Goal: Check status: Check status

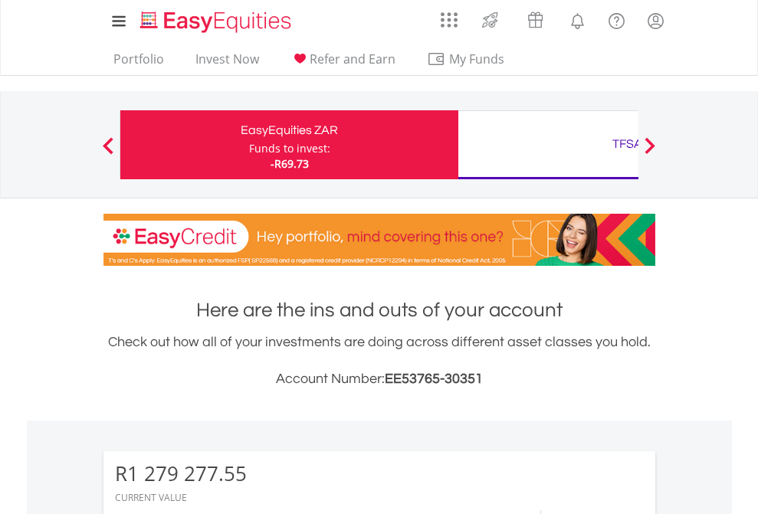
scroll to position [147, 241]
click at [249, 145] on div "Funds to invest:" at bounding box center [289, 148] width 81 height 15
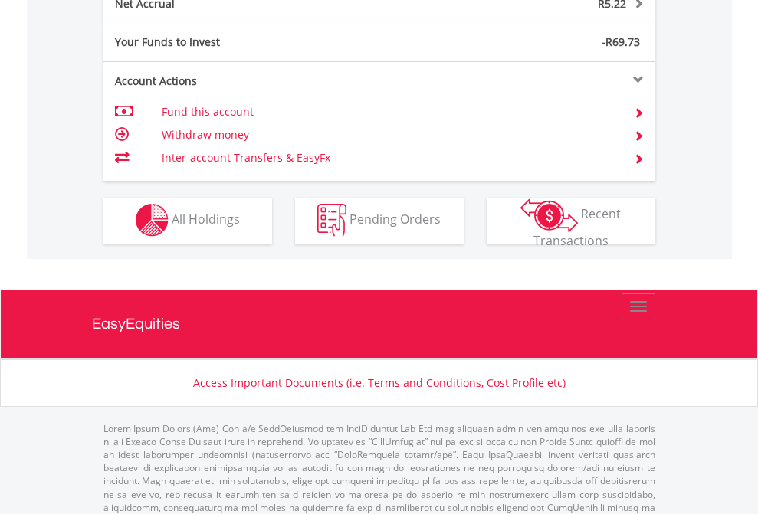
scroll to position [1500, 0]
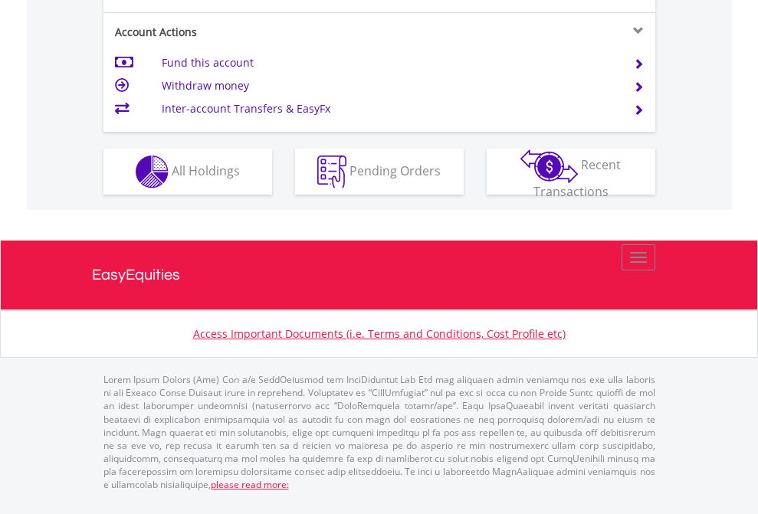
scroll to position [1338, 0]
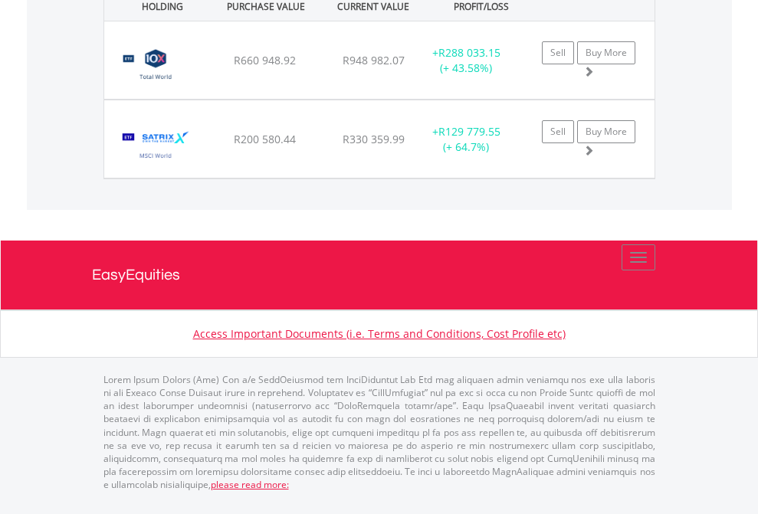
scroll to position [147, 241]
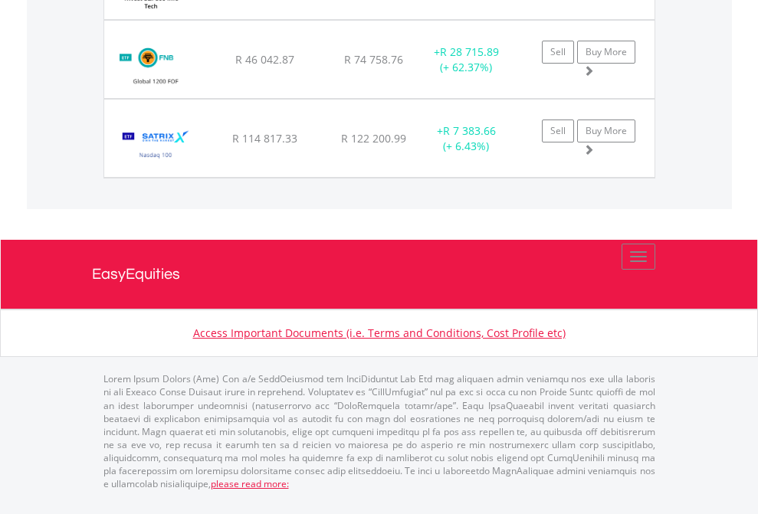
scroll to position [147, 241]
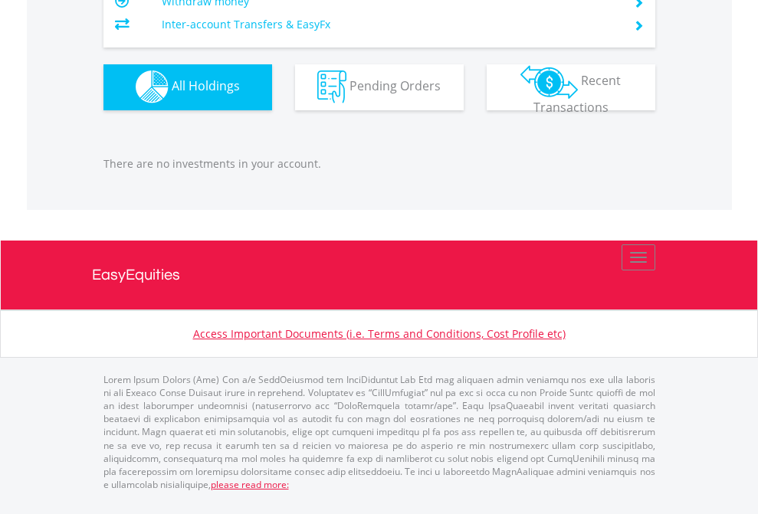
scroll to position [147, 241]
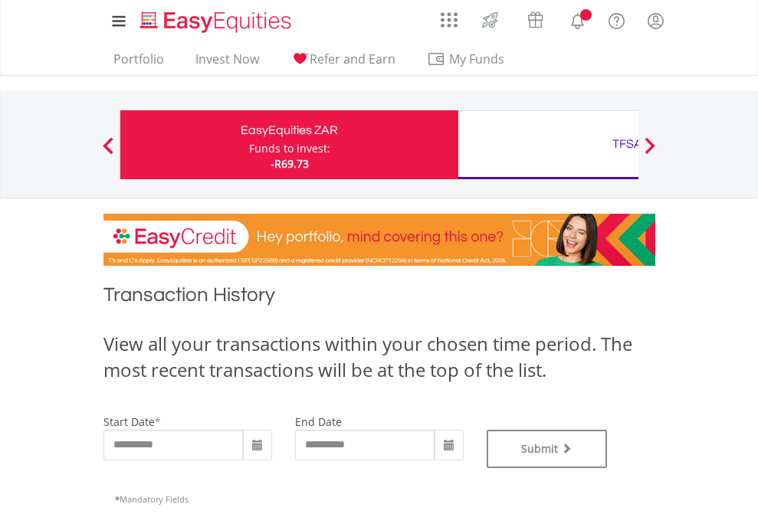
type input "**********"
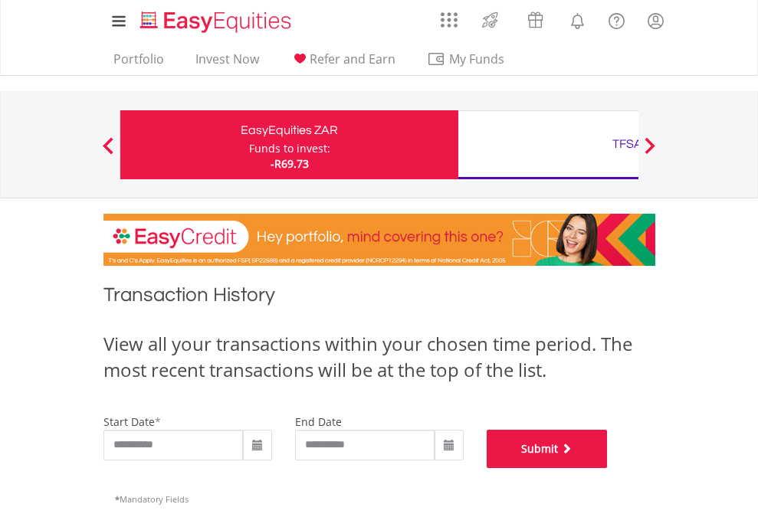
click at [608, 468] on button "Submit" at bounding box center [547, 449] width 121 height 38
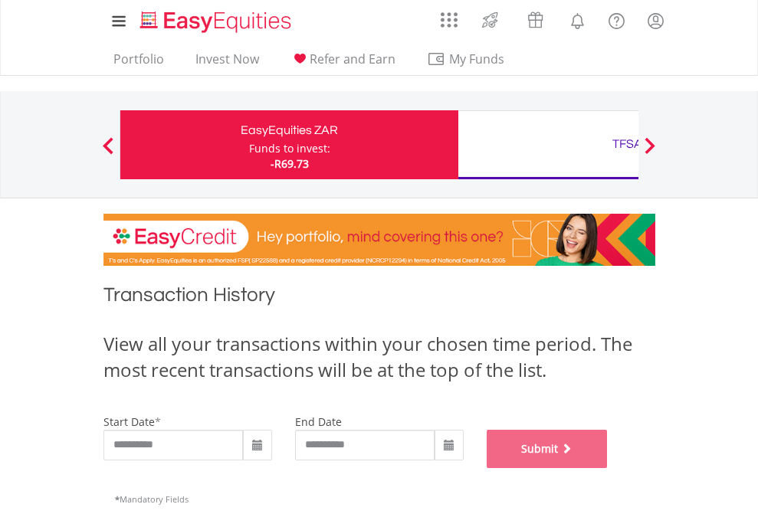
scroll to position [622, 0]
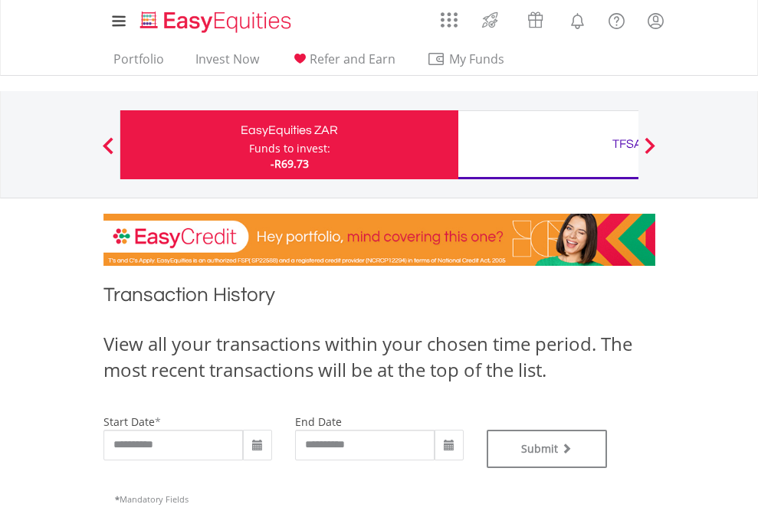
click at [548, 145] on div "TFSA" at bounding box center [628, 143] width 320 height 21
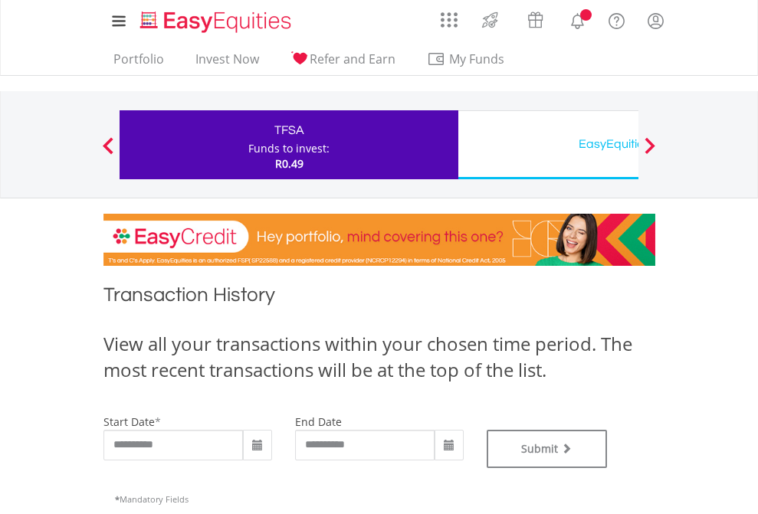
type input "**********"
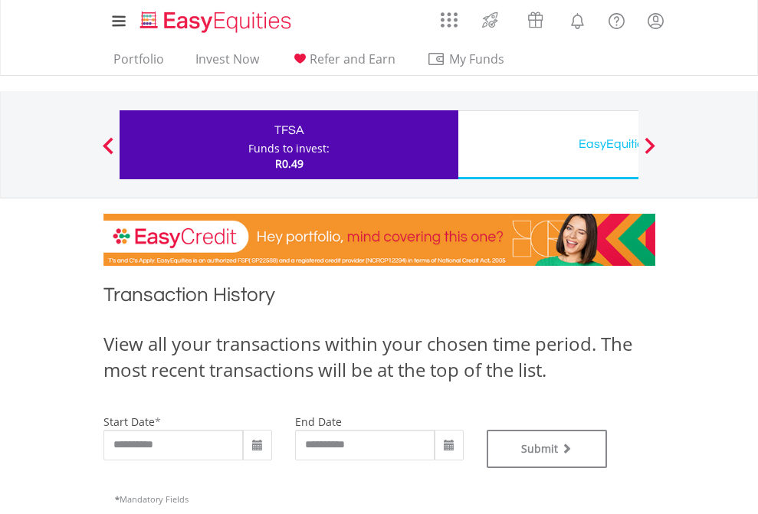
click at [548, 145] on div "EasyEquities USD" at bounding box center [628, 143] width 320 height 21
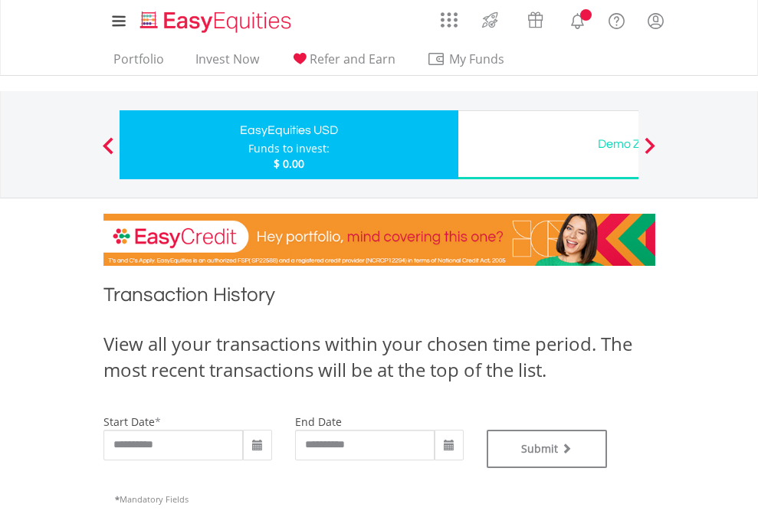
type input "**********"
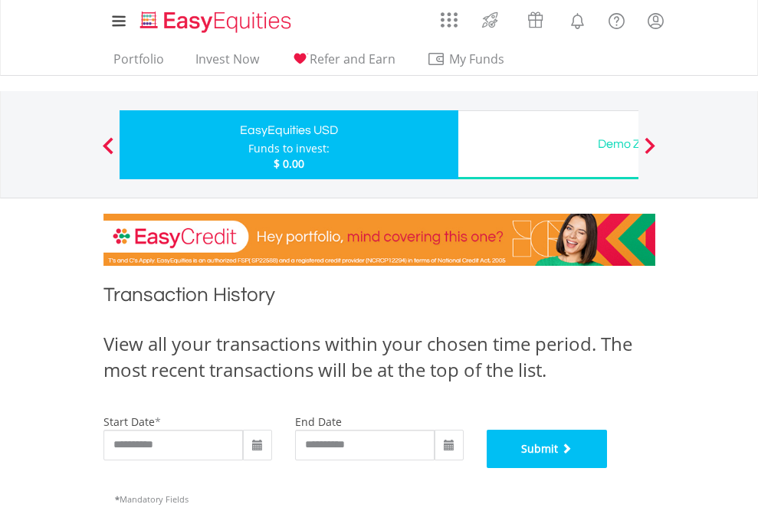
click at [608, 468] on button "Submit" at bounding box center [547, 449] width 121 height 38
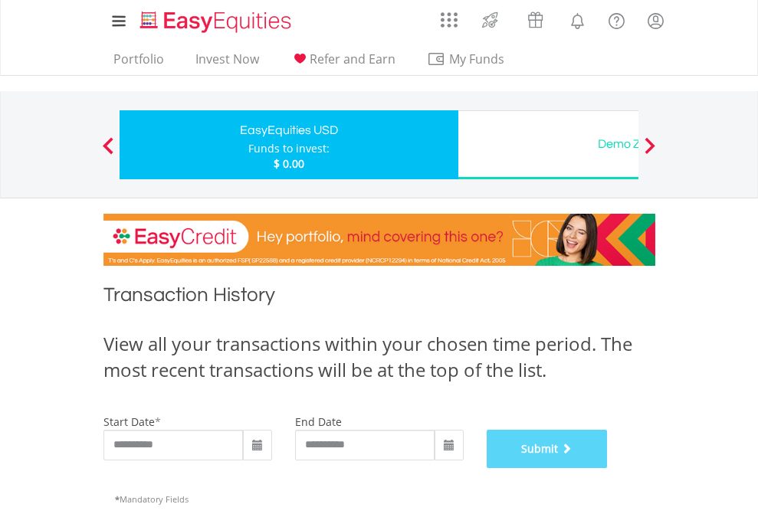
scroll to position [622, 0]
